Goal: Task Accomplishment & Management: Manage account settings

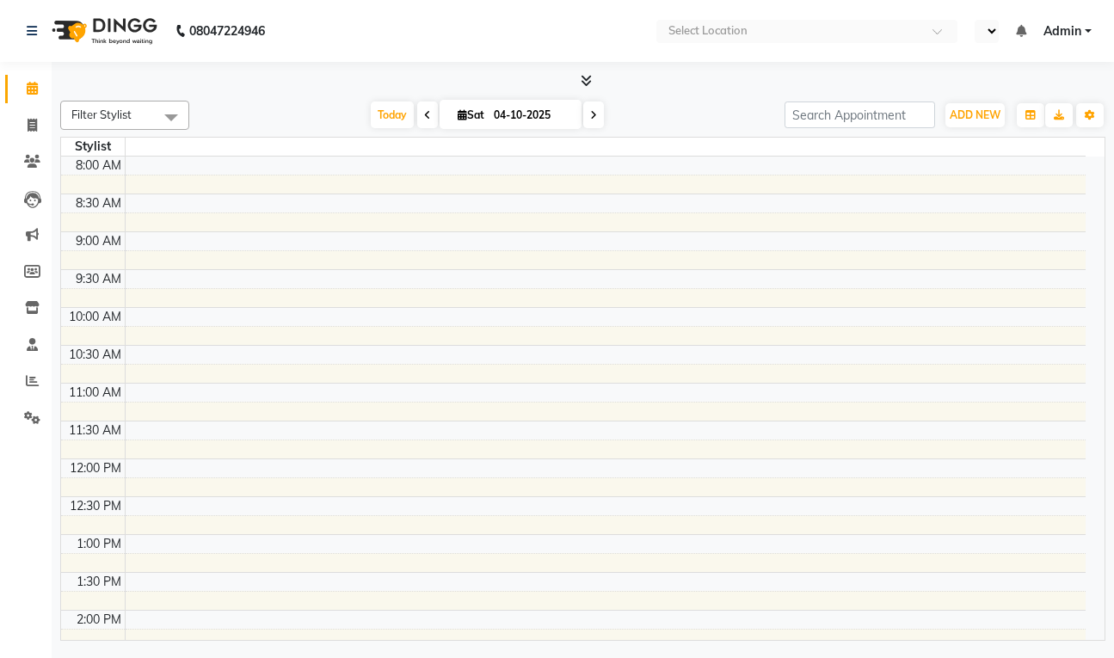
select select "en"
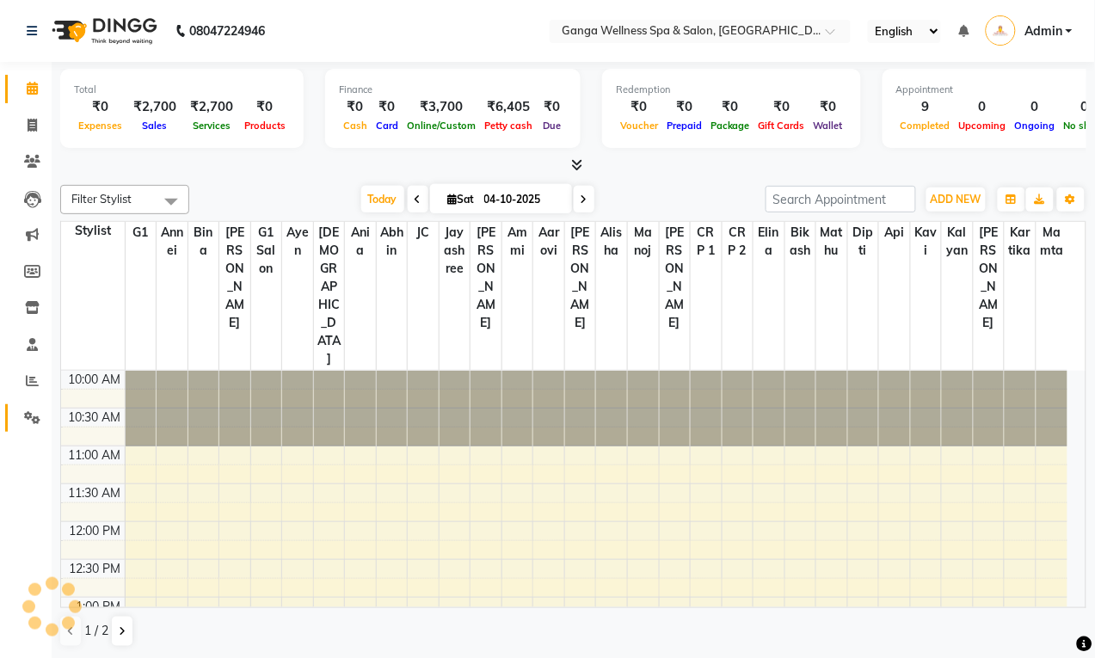
click at [30, 415] on icon at bounding box center [32, 417] width 16 height 13
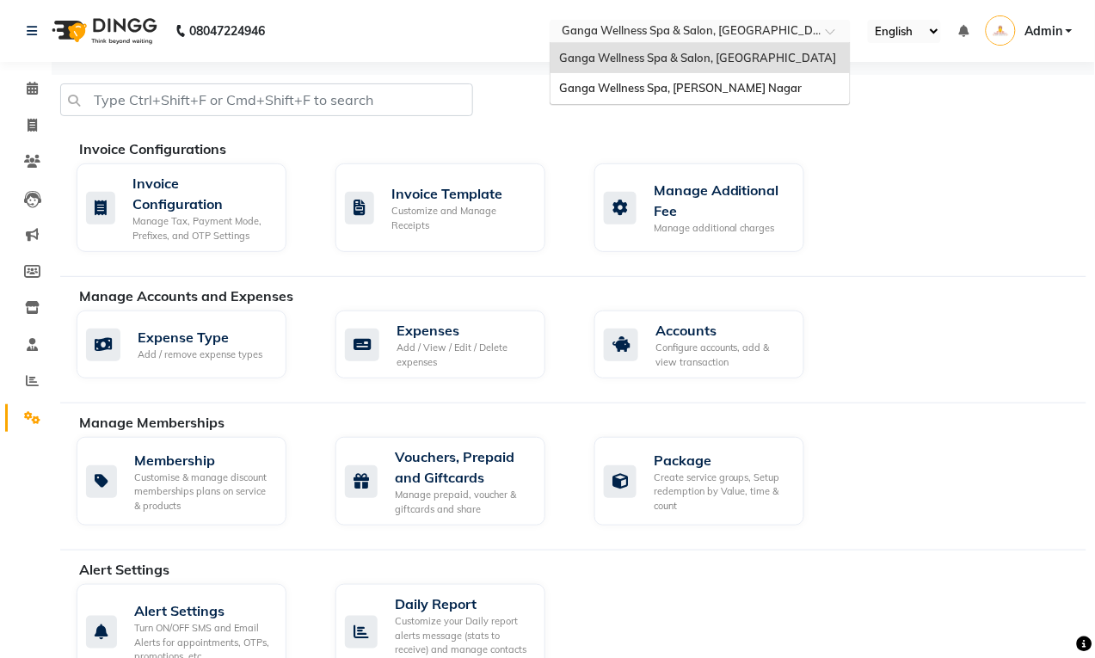
click at [744, 32] on input "text" at bounding box center [682, 32] width 249 height 17
click at [707, 90] on span "Ganga Wellness Spa, [PERSON_NAME] Nagar" at bounding box center [680, 88] width 243 height 14
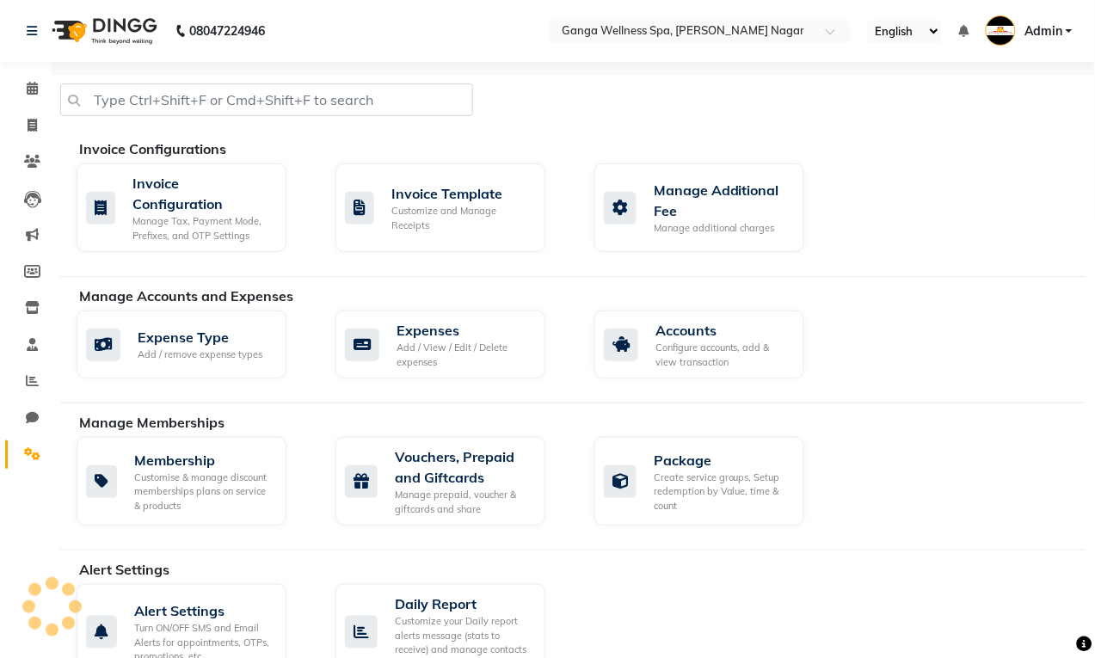
select select "en"
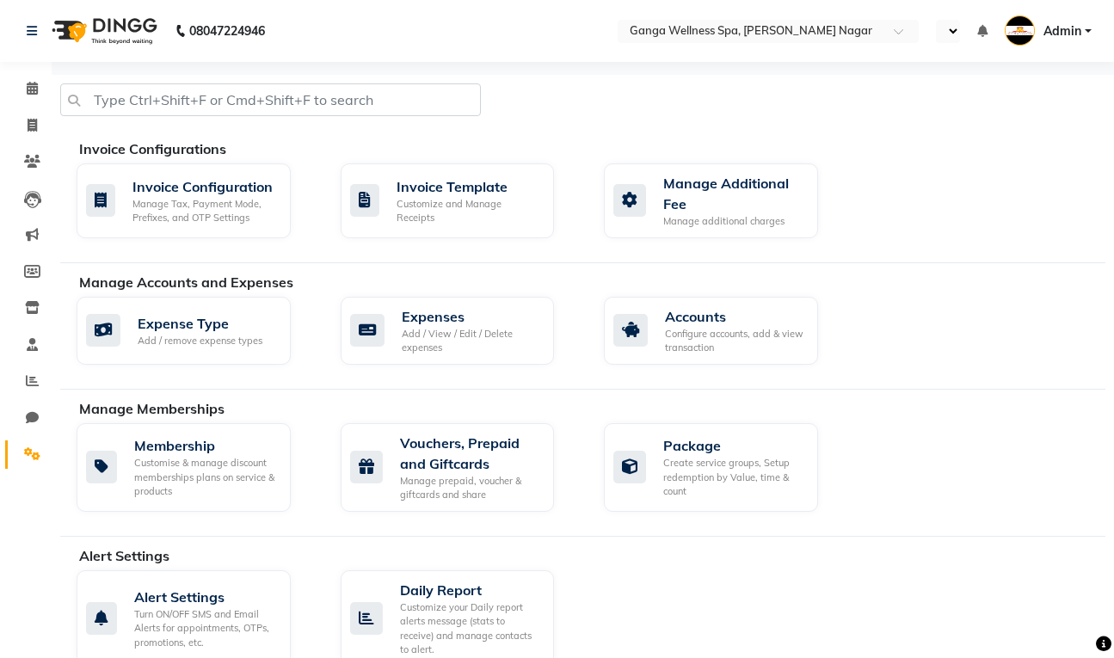
select select "en"
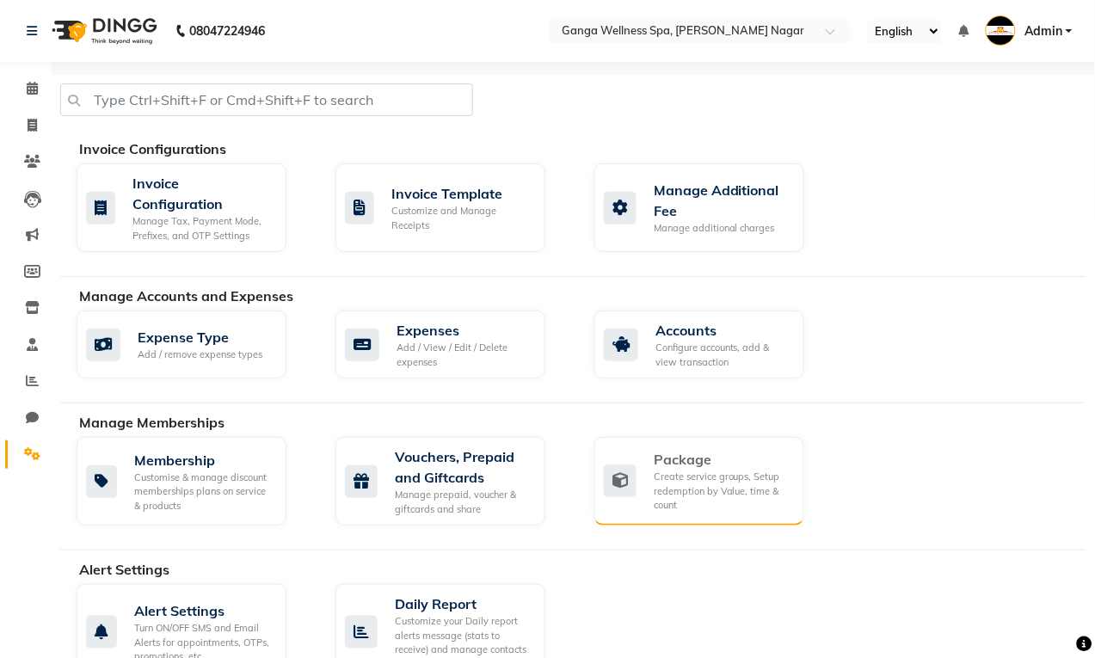
click at [684, 474] on div "Create service groups, Setup redemption by Value, time & count" at bounding box center [722, 491] width 137 height 43
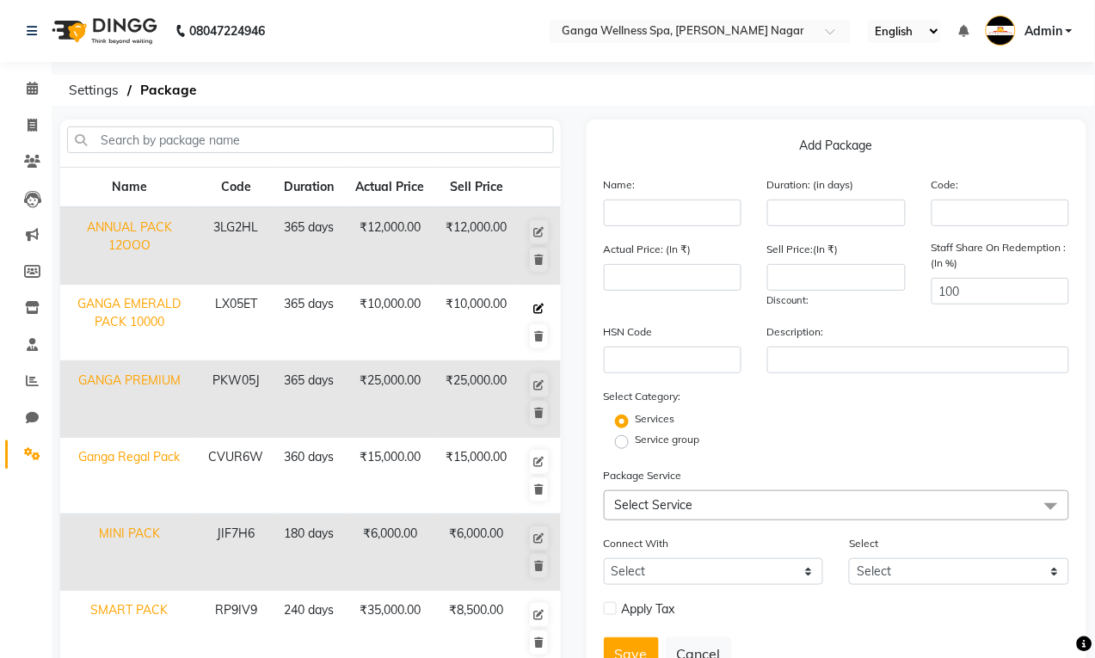
click at [535, 310] on icon at bounding box center [539, 309] width 10 height 10
type input "GANGA EMERALD PACK 10000"
type input "365"
type input "LX05ET"
type input "10000"
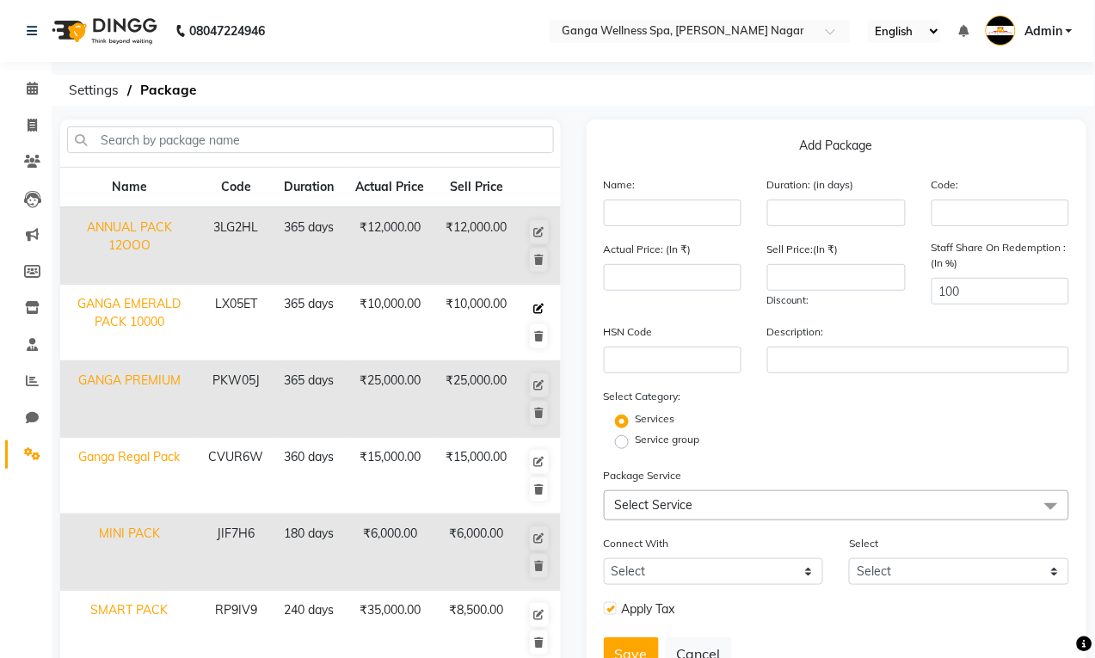
type input "10000"
checkbox input "true"
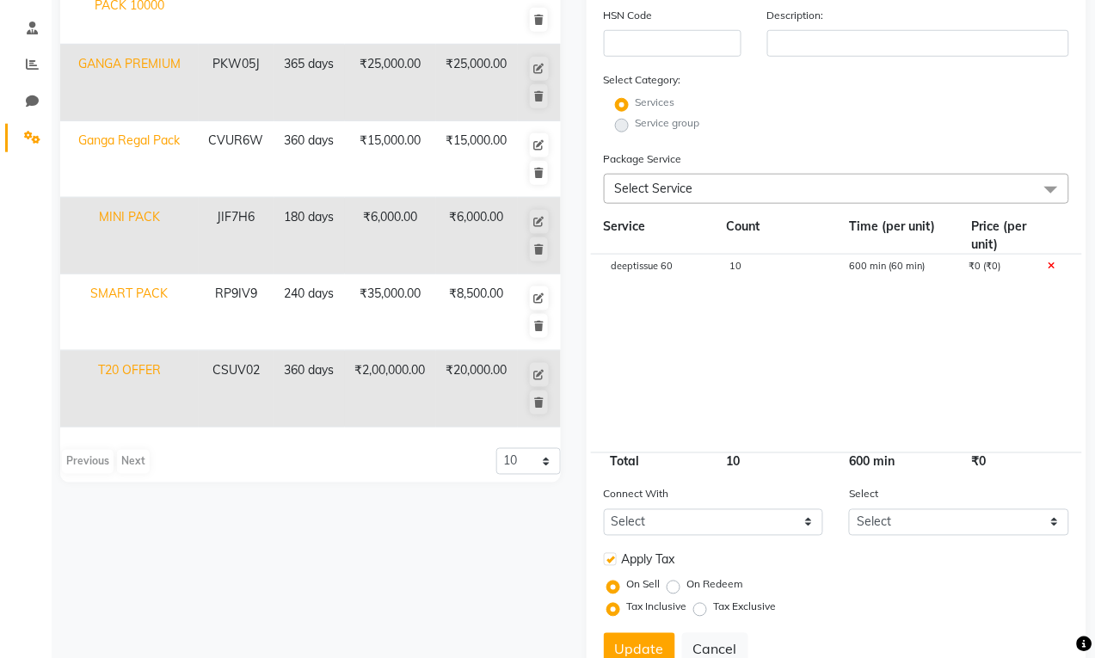
scroll to position [323, 0]
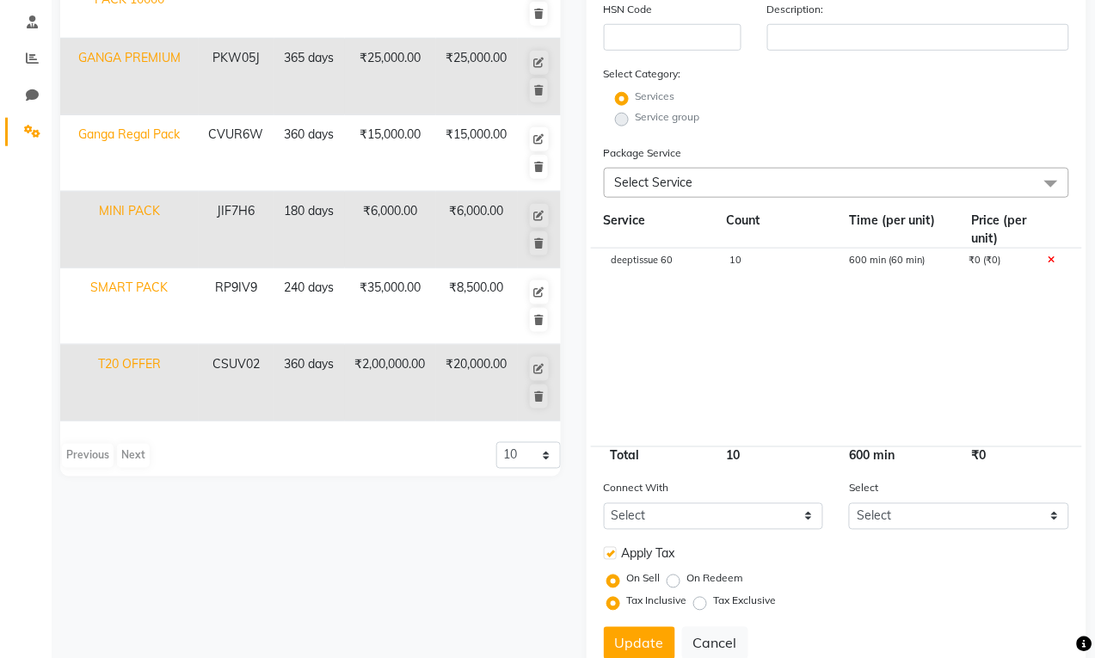
click at [741, 259] on span "10" at bounding box center [735, 260] width 12 height 12
click at [771, 265] on input "10" at bounding box center [776, 268] width 94 height 27
type input "12"
click at [790, 353] on cdk-virtual-scroll-viewport "deeptissue 60 12 600 min (60 min) ₹0 (₹0)" at bounding box center [837, 348] width 466 height 198
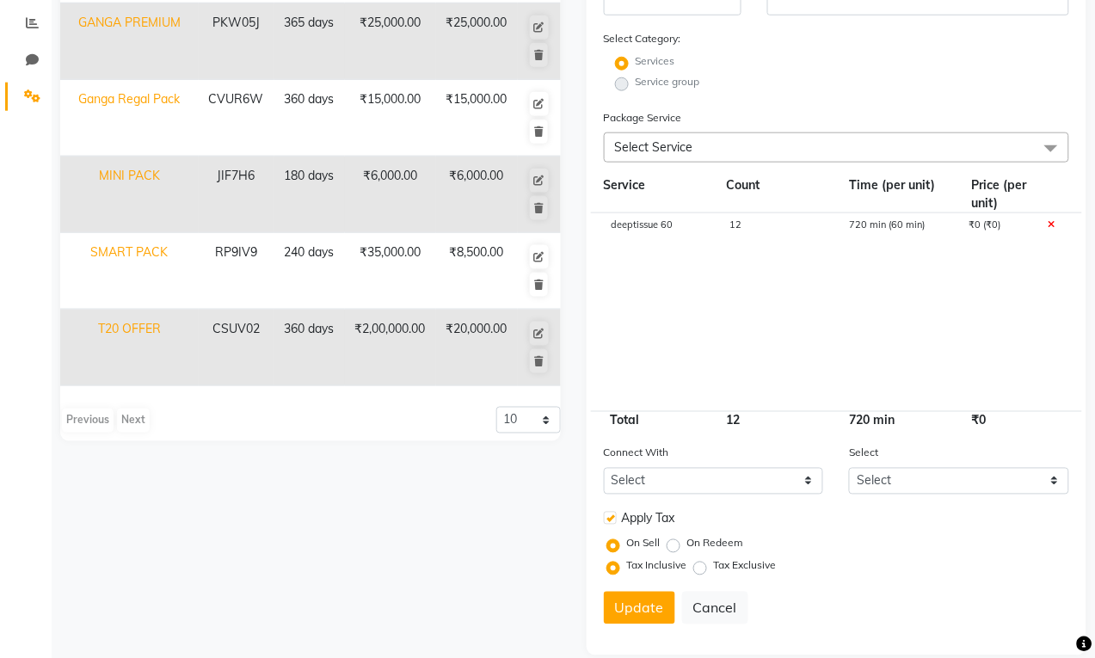
scroll to position [378, 0]
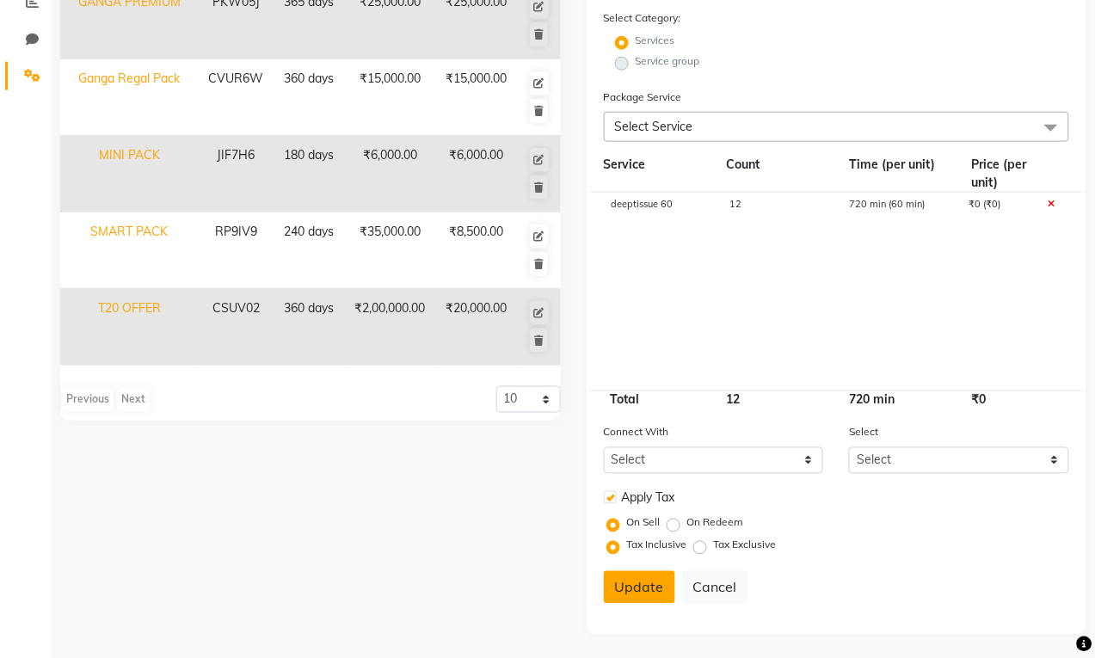
click at [638, 578] on button "Update" at bounding box center [639, 587] width 71 height 33
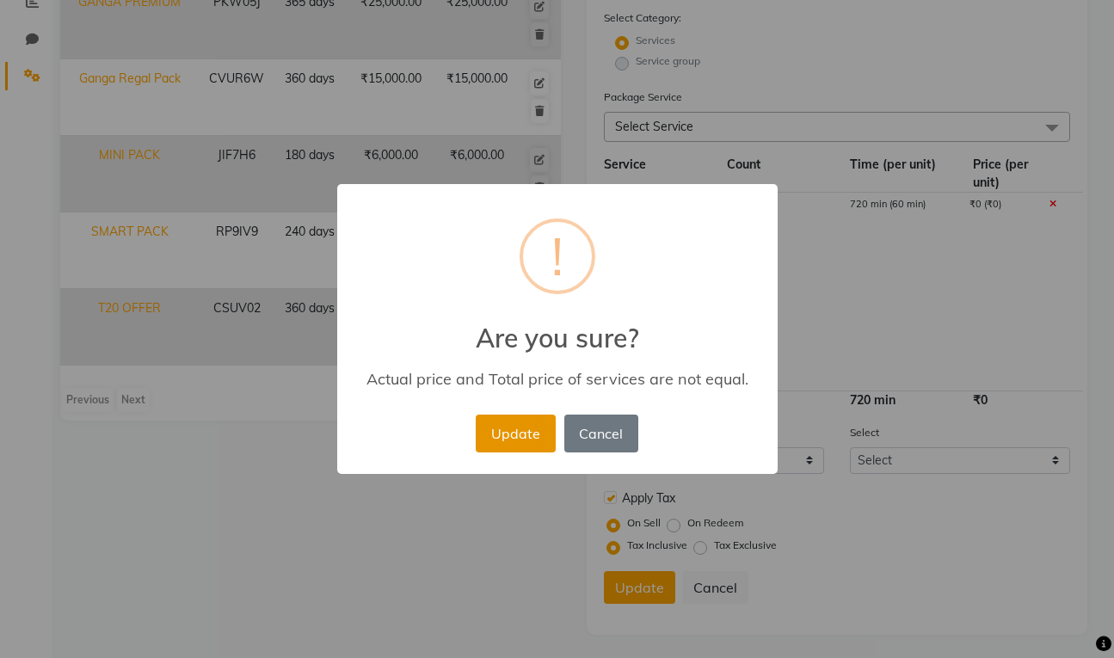
click at [501, 437] on button "Update" at bounding box center [515, 434] width 79 height 38
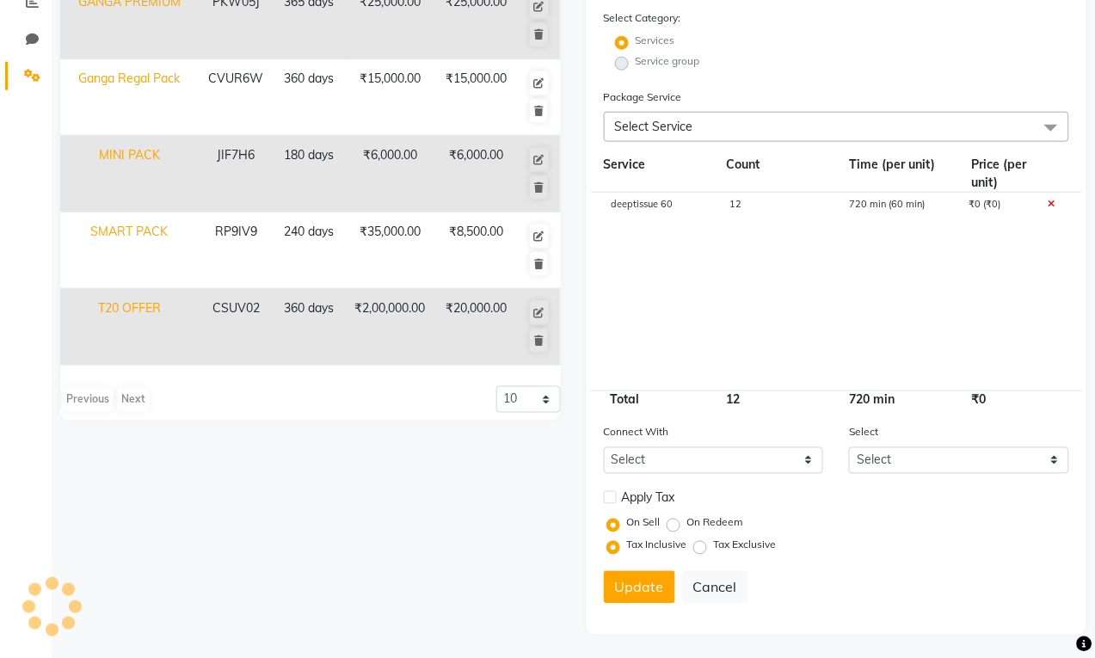
select select
checkbox input "false"
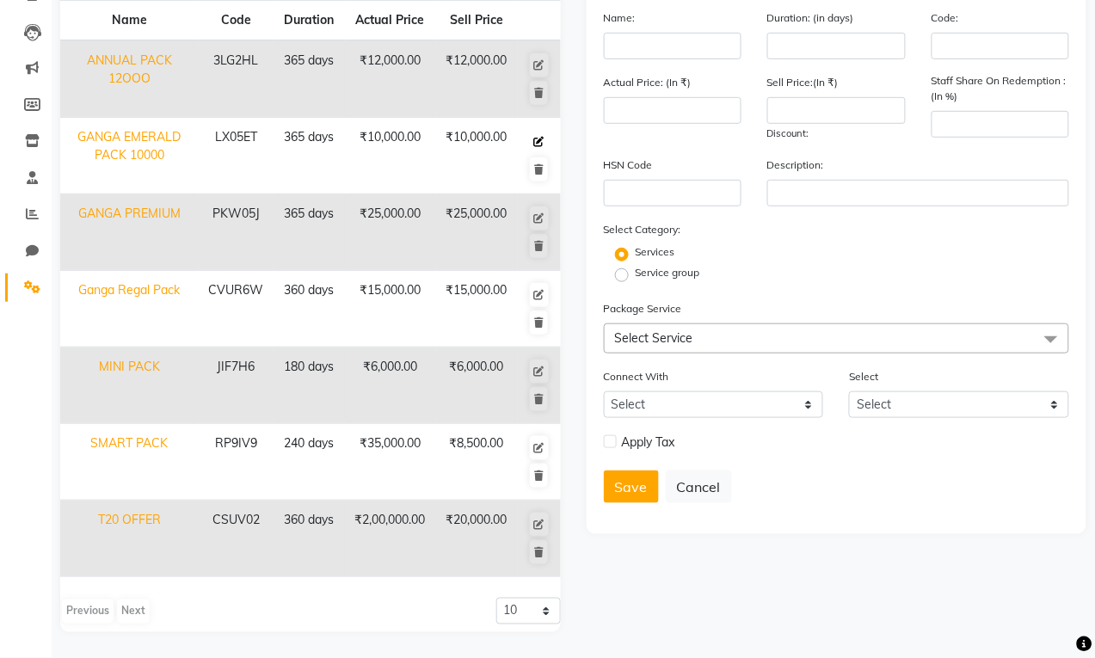
click at [538, 140] on icon at bounding box center [539, 142] width 10 height 10
type input "GANGA EMERALD PACK 10000"
type input "365"
type input "LX05ET"
type input "10000"
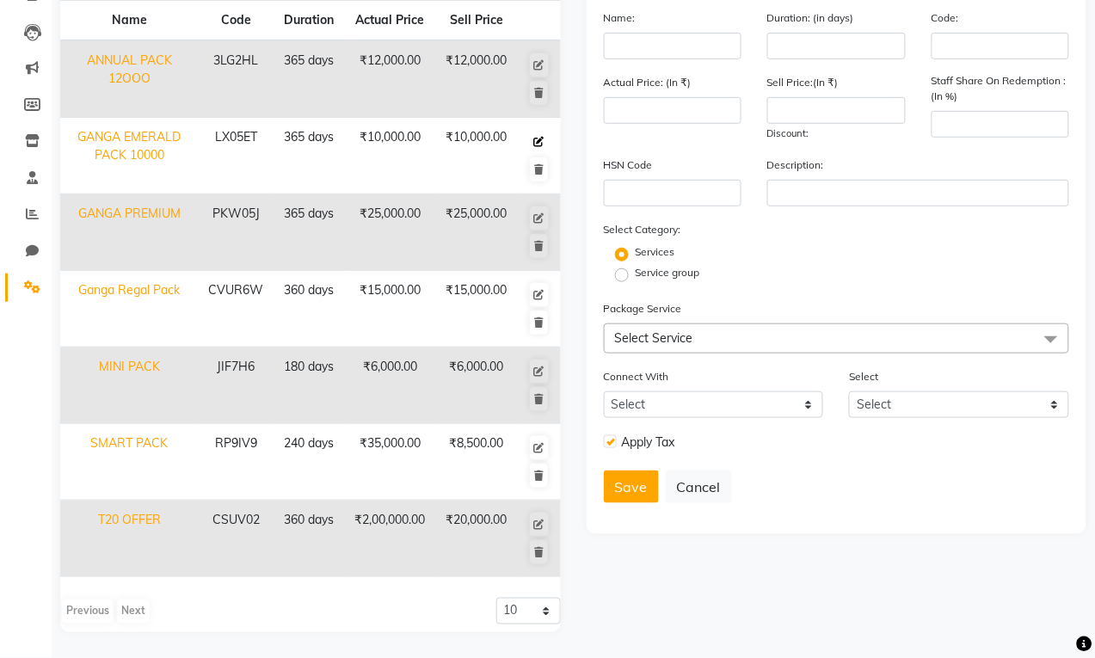
type input "10000"
type input "100"
checkbox input "true"
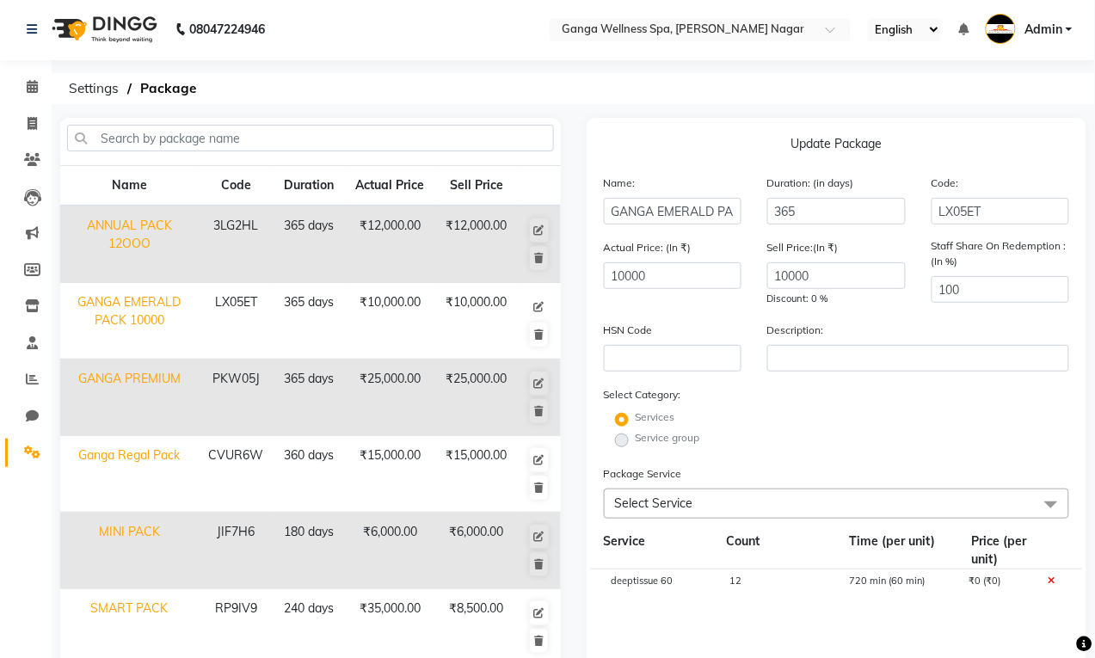
scroll to position [0, 0]
